Goal: Task Accomplishment & Management: Manage account settings

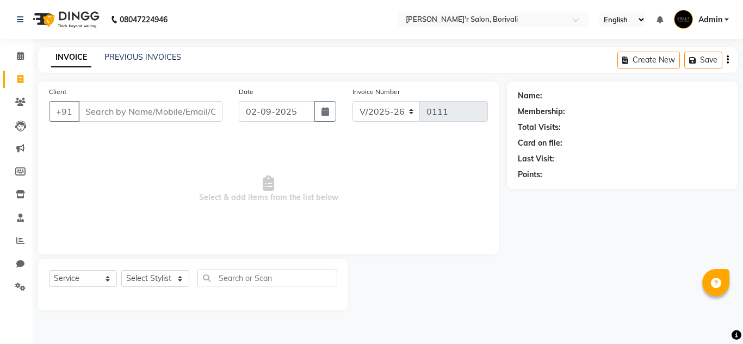
select select "8737"
select select "service"
click at [21, 256] on link "Chat" at bounding box center [16, 265] width 26 height 18
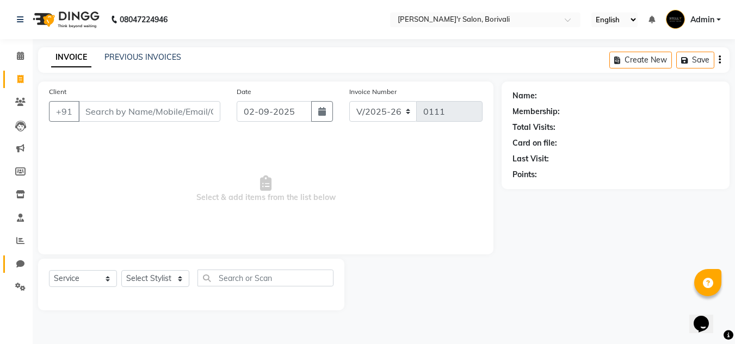
select select "100"
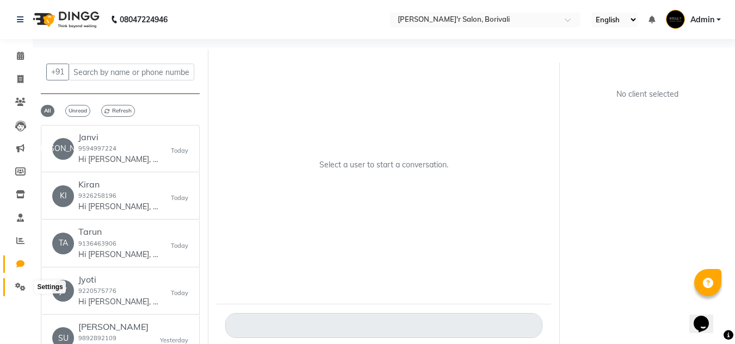
click at [17, 285] on icon at bounding box center [20, 287] width 10 height 8
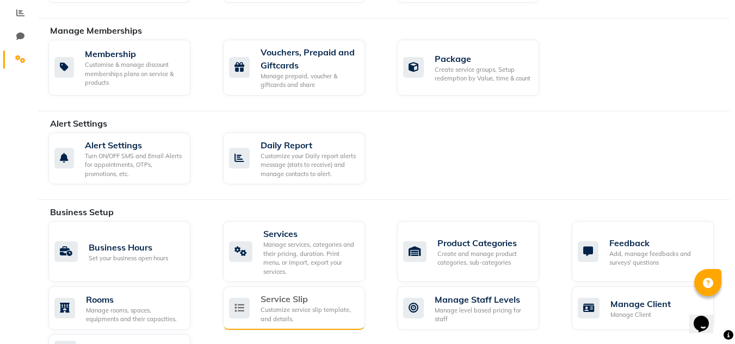
scroll to position [272, 0]
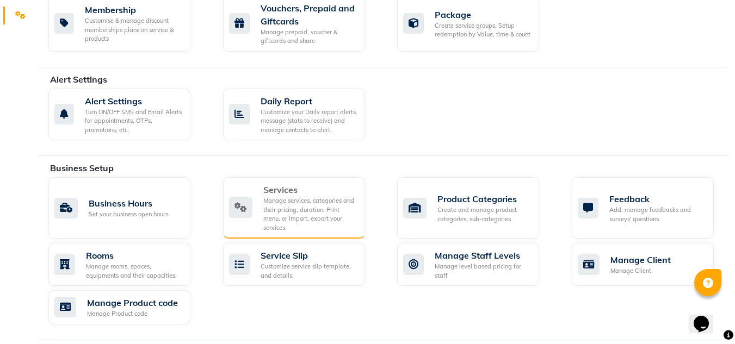
click at [291, 204] on div "Manage services, categories and their pricing, duration. Print menu, or import,…" at bounding box center [309, 214] width 93 height 36
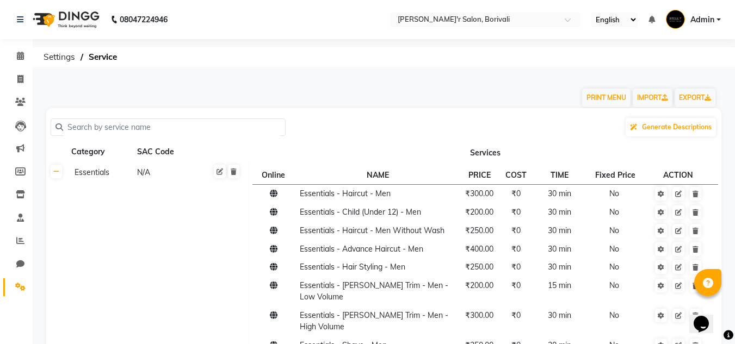
click at [162, 127] on input "text" at bounding box center [172, 127] width 218 height 17
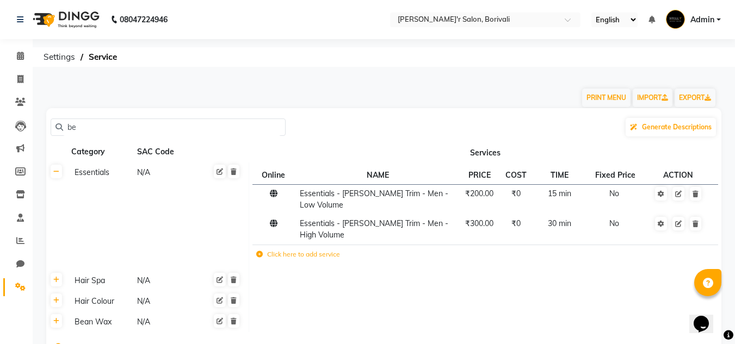
type input "b"
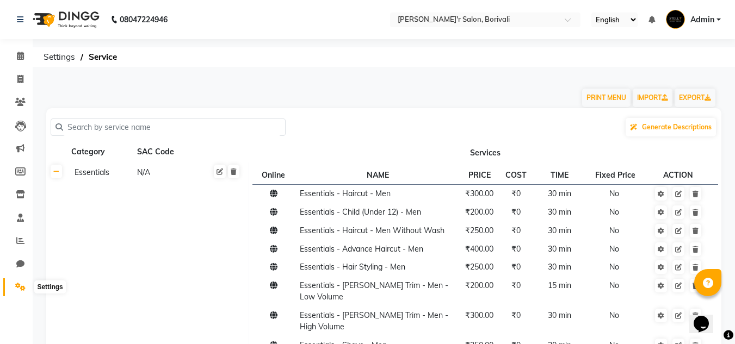
click at [18, 288] on icon at bounding box center [20, 287] width 10 height 8
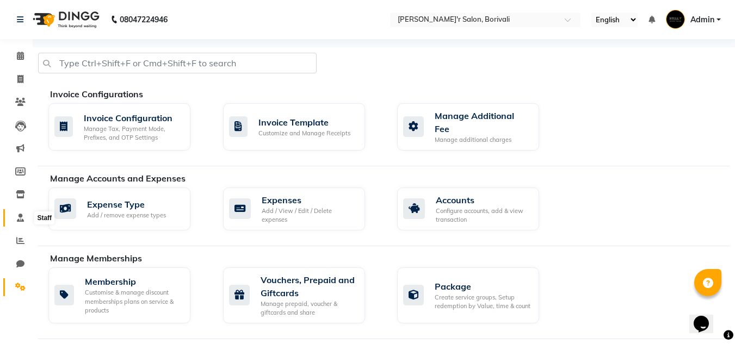
click at [21, 215] on icon at bounding box center [20, 218] width 7 height 8
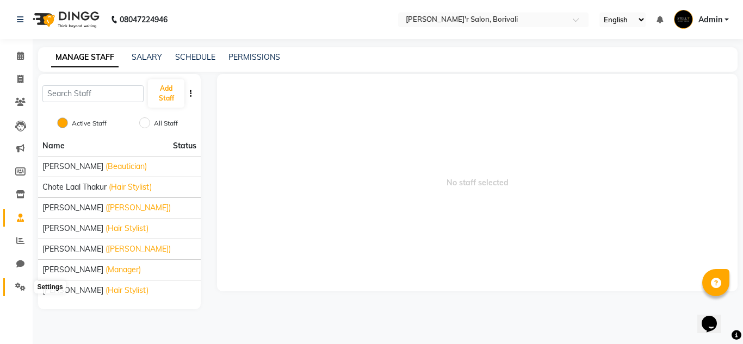
click at [23, 282] on span at bounding box center [20, 287] width 19 height 13
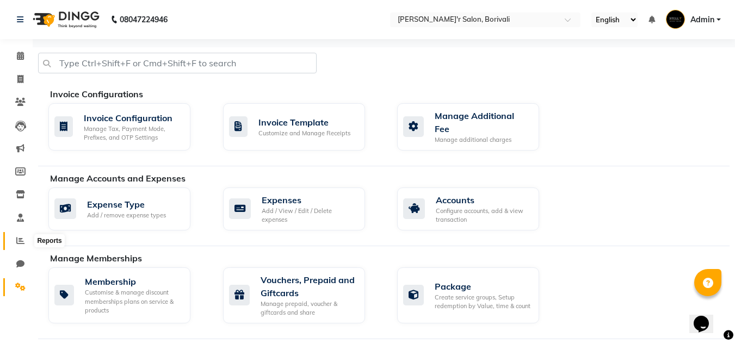
click at [16, 240] on span at bounding box center [20, 241] width 19 height 13
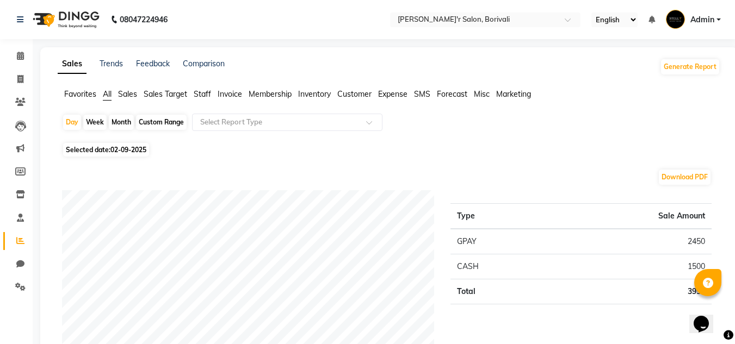
click at [202, 90] on span "Staff" at bounding box center [202, 94] width 17 height 10
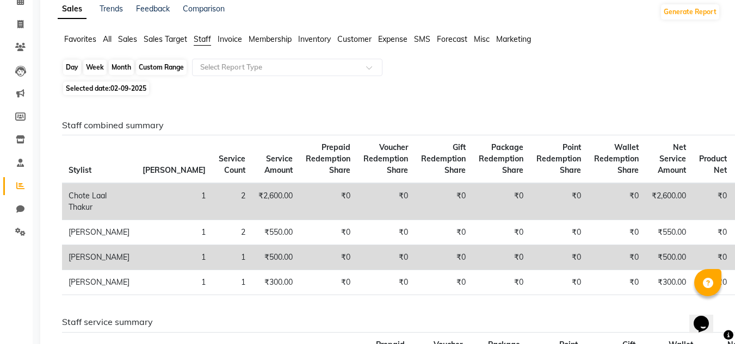
scroll to position [54, 0]
click at [81, 42] on span "Favorites" at bounding box center [80, 40] width 32 height 10
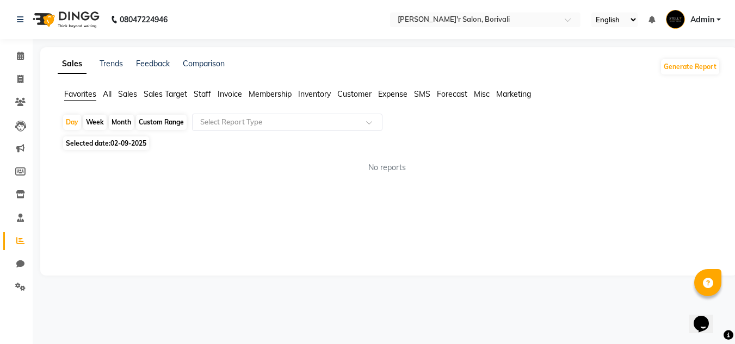
scroll to position [0, 0]
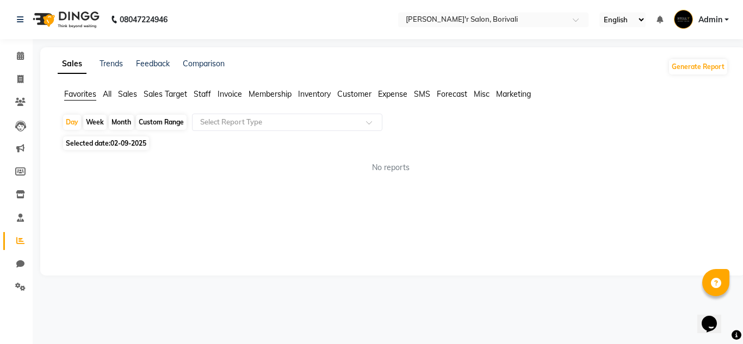
click at [121, 117] on div "Month" at bounding box center [121, 122] width 25 height 15
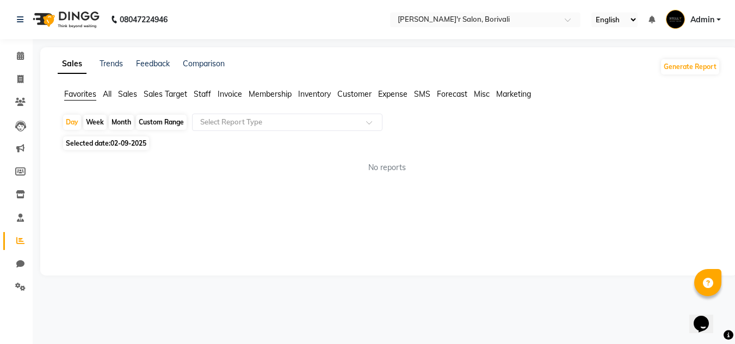
select select "9"
select select "2025"
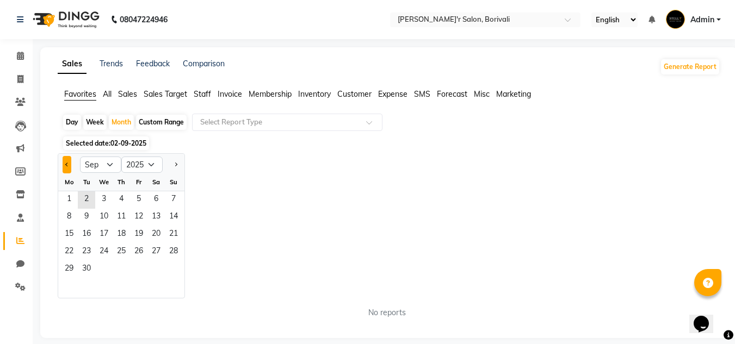
click at [67, 165] on span "Previous month" at bounding box center [67, 165] width 4 height 4
select select "8"
click at [86, 164] on select "Jan Feb Mar Apr May Jun [DATE] Aug Sep Oct Nov Dec" at bounding box center [100, 165] width 41 height 16
click at [339, 181] on div "Jan Feb Mar Apr May Jun [DATE] Aug Sep Oct Nov [DATE] 2016 2017 2018 2019 2020 …" at bounding box center [389, 225] width 663 height 145
click at [139, 202] on span "1" at bounding box center [138, 199] width 17 height 17
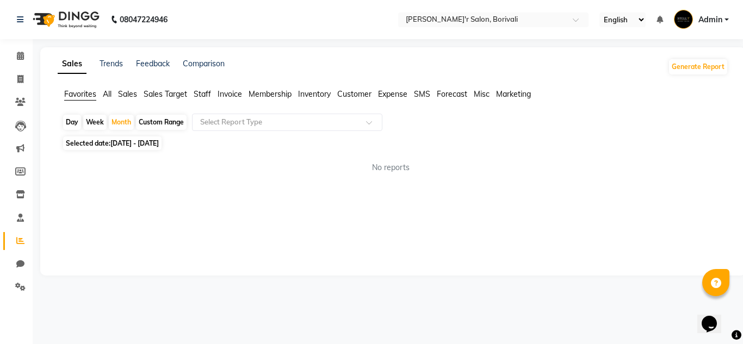
click at [105, 94] on span "All" at bounding box center [107, 94] width 9 height 10
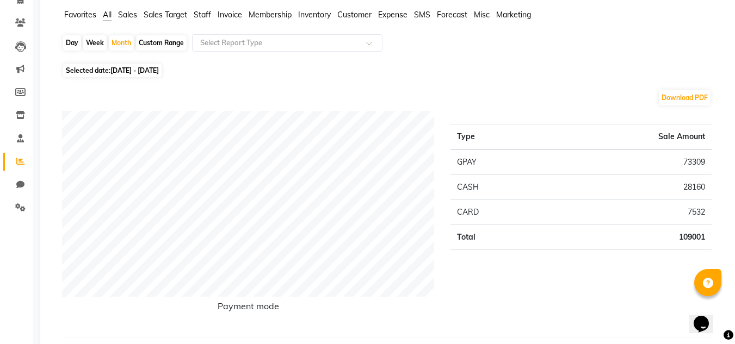
scroll to position [326, 0]
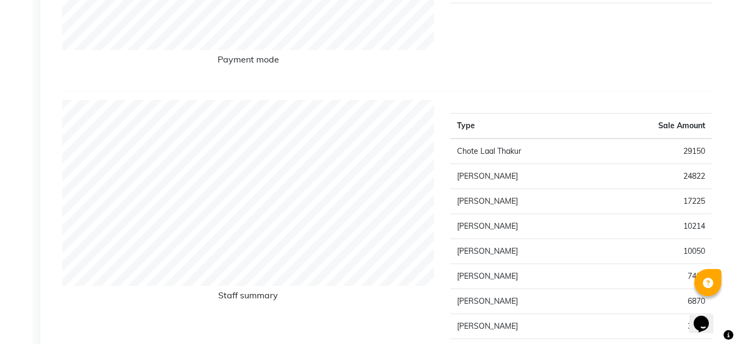
click at [693, 175] on td "24822" at bounding box center [654, 176] width 114 height 25
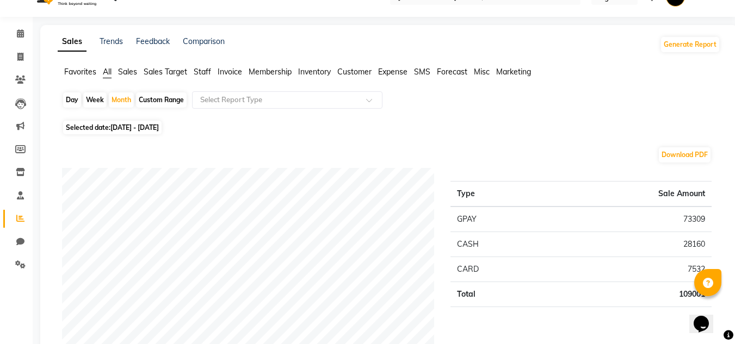
scroll to position [0, 0]
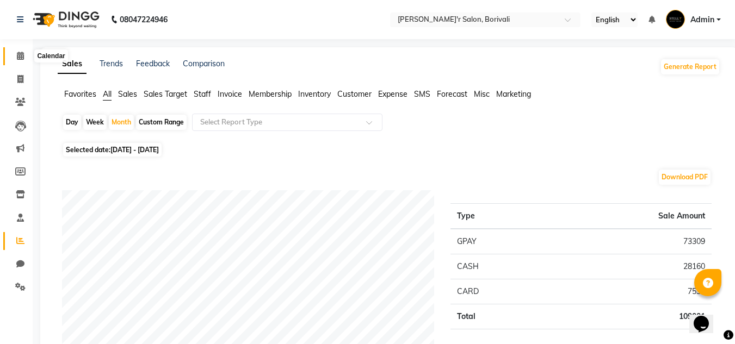
drag, startPoint x: 16, startPoint y: 57, endPoint x: 23, endPoint y: 70, distance: 14.6
click at [17, 57] on icon at bounding box center [20, 56] width 7 height 8
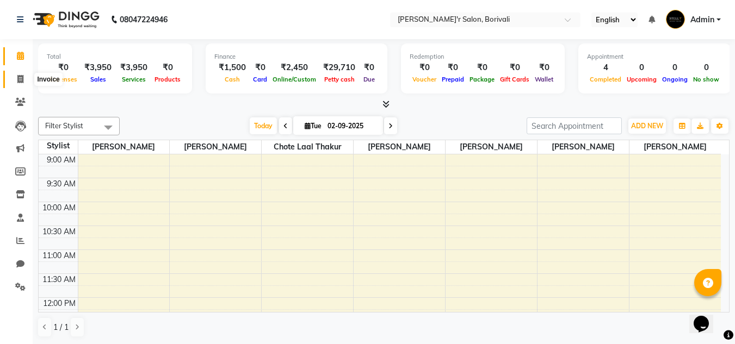
click at [17, 81] on icon at bounding box center [20, 79] width 6 height 8
select select "8737"
select select "service"
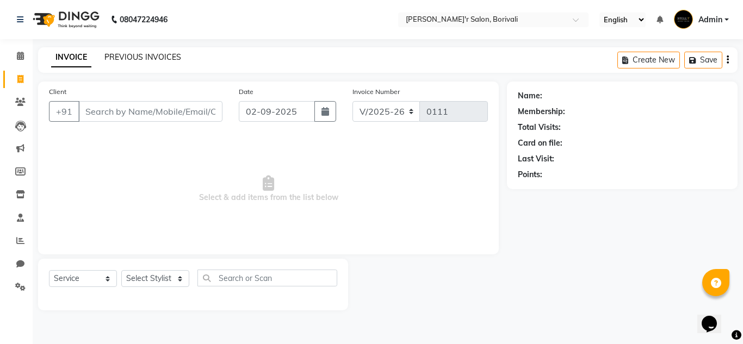
click at [146, 53] on link "PREVIOUS INVOICES" at bounding box center [142, 57] width 77 height 10
